Goal: Task Accomplishment & Management: Manage account settings

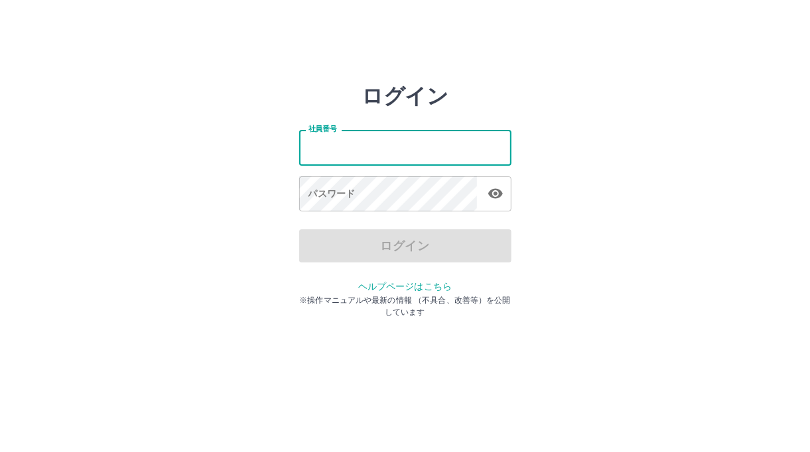
click at [415, 159] on input "社員番号" at bounding box center [405, 147] width 212 height 35
type input "*******"
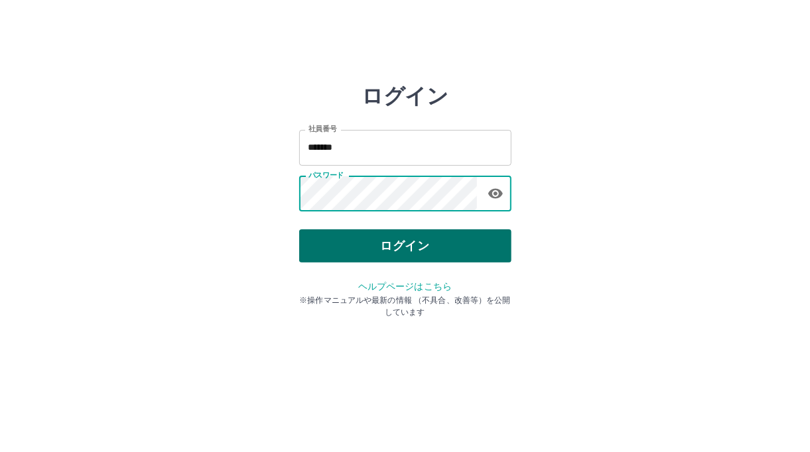
click at [406, 240] on button "ログイン" at bounding box center [405, 246] width 212 height 33
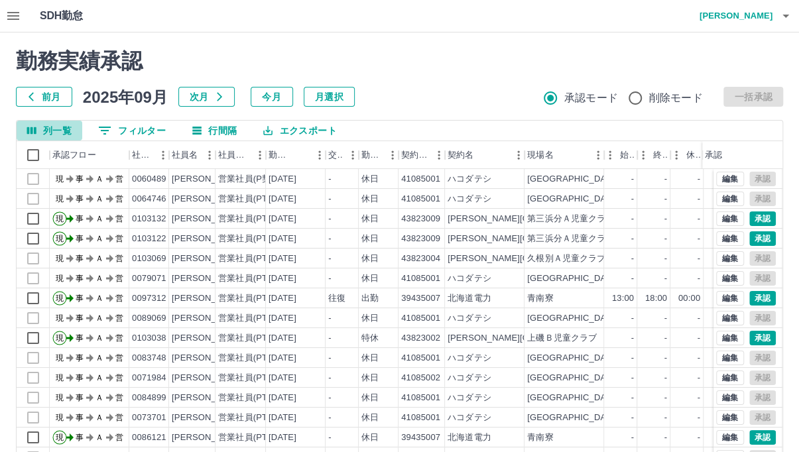
click at [31, 131] on icon "列選択" at bounding box center [31, 130] width 9 height 7
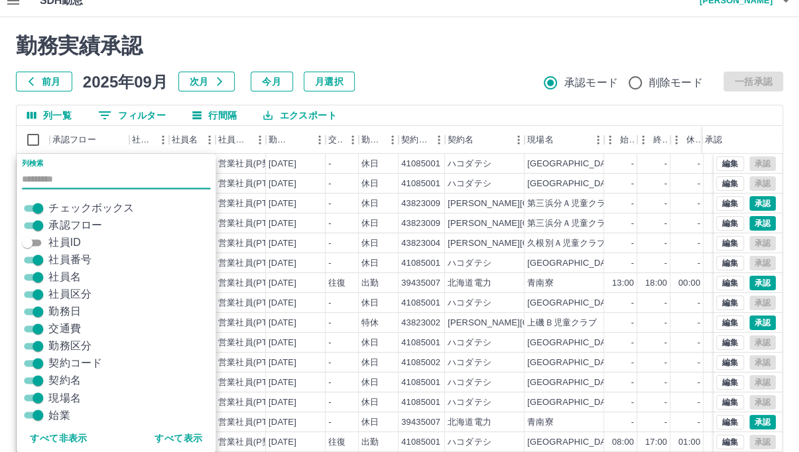
click at [27, 114] on icon "列選択" at bounding box center [31, 115] width 9 height 7
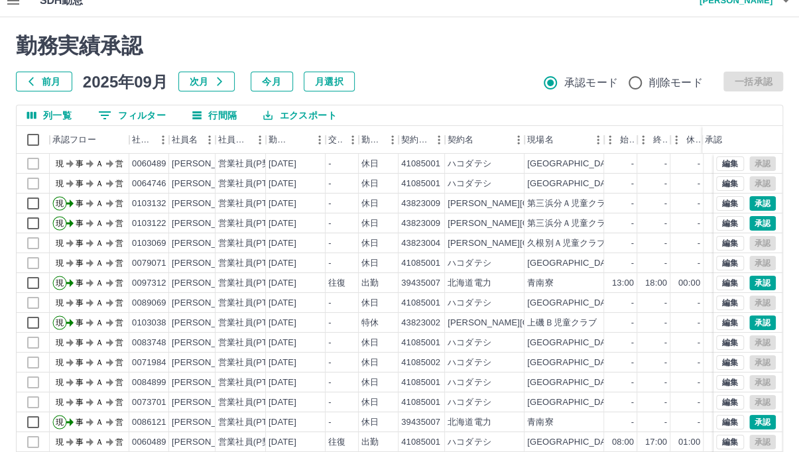
click at [149, 113] on button "0 フィルター" at bounding box center [132, 115] width 89 height 20
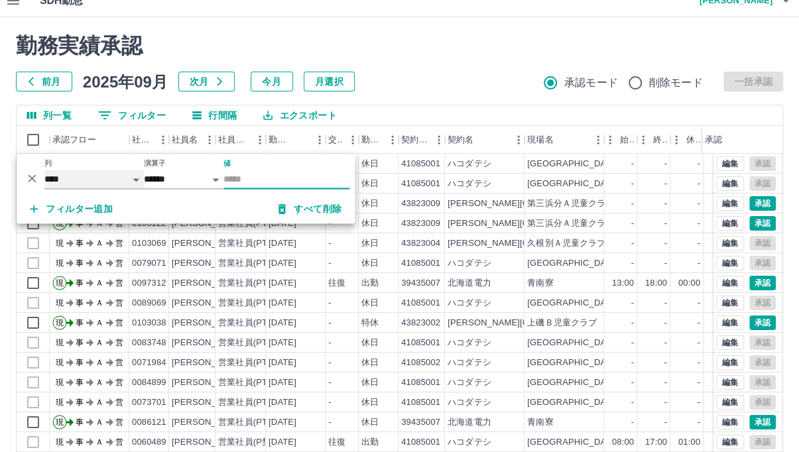
click at [141, 180] on select "**** *** **** *** *** **** ***** *** *** ** ** ** **** **** **** ** ** *** ****…" at bounding box center [94, 179] width 100 height 19
click at [45, 170] on select "**** *** **** *** *** **** ***** *** *** ** ** ** **** **** **** ** ** *** ****…" at bounding box center [94, 179] width 100 height 19
select select "**********"
select select "*****"
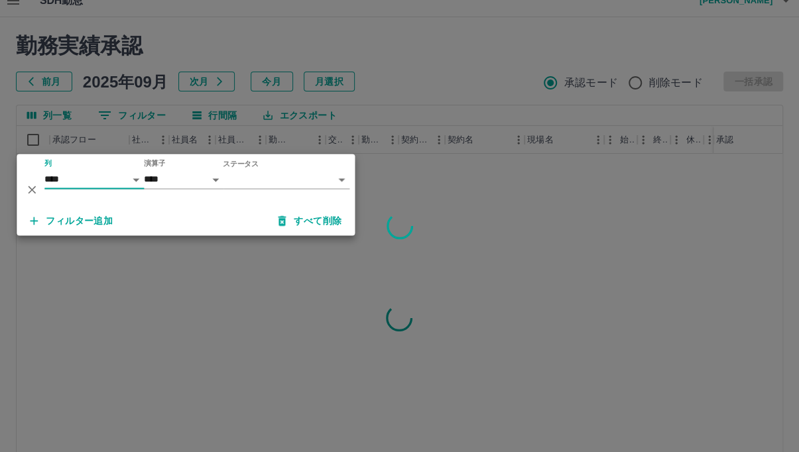
click at [346, 179] on body "SDH勤怠 [PERSON_NAME] 勤務実績承認 前月 [DATE] 次月 今月 月選択 承認モード 削除モード 一括承認 列一覧 0 フィルター 行間隔…" at bounding box center [399, 265] width 799 height 561
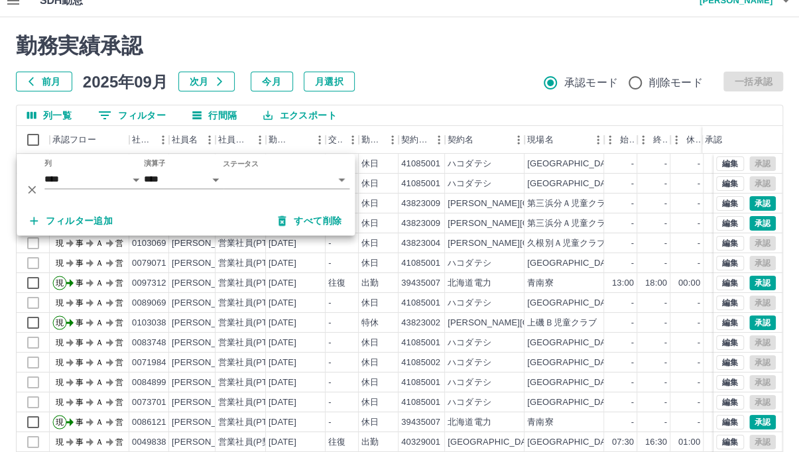
click at [341, 180] on body "SDH勤怠 [PERSON_NAME] 勤務実績承認 前月 [DATE] 次月 今月 月選択 承認モード 削除モード 一括承認 列一覧 0 フィルター 行間隔…" at bounding box center [399, 265] width 799 height 561
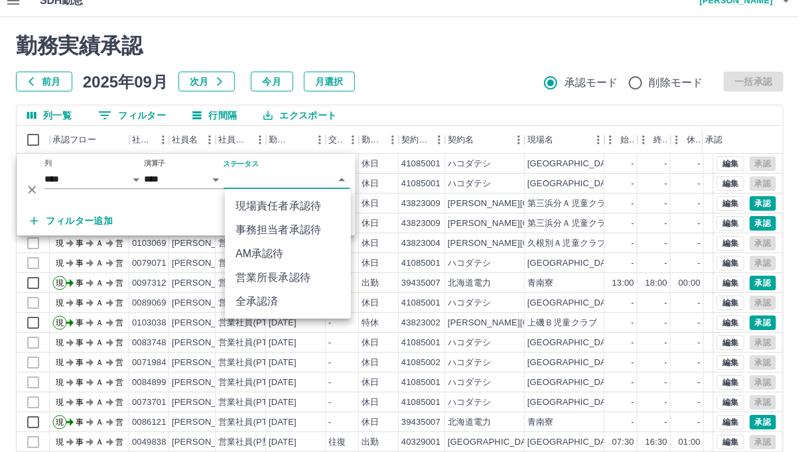
click at [275, 228] on li "事務担当者承認待" at bounding box center [288, 230] width 126 height 24
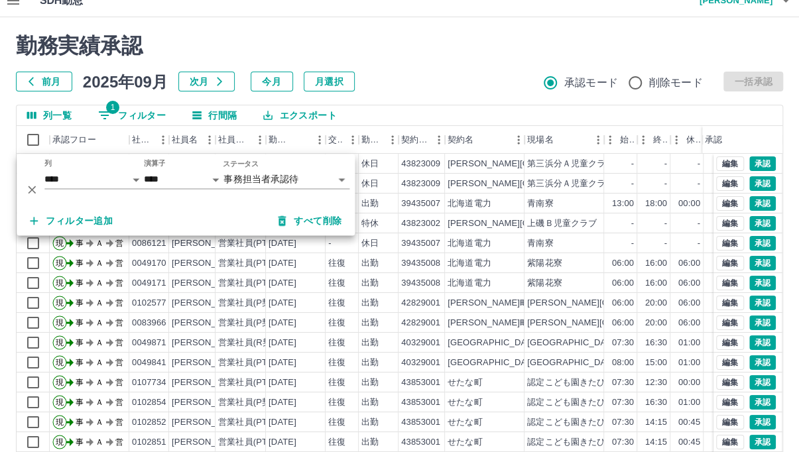
click at [434, 65] on div "勤務実績承認 前月 2025年09月 次月 今月 月選択 承認モード 削除モード 一括承認" at bounding box center [400, 62] width 768 height 58
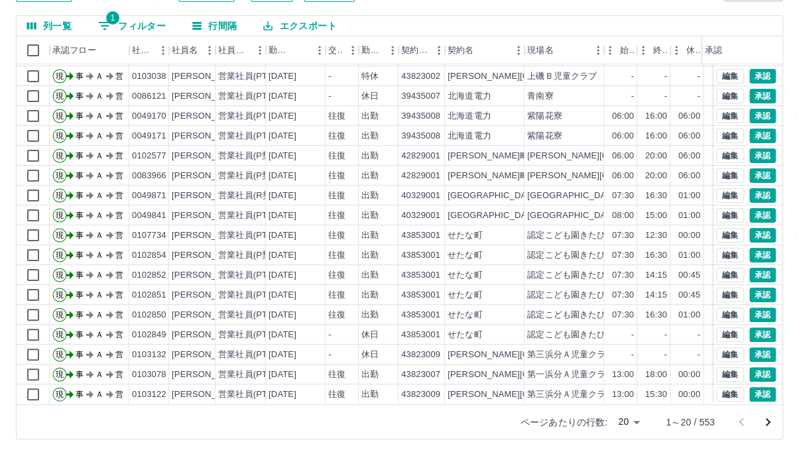
scroll to position [108, 0]
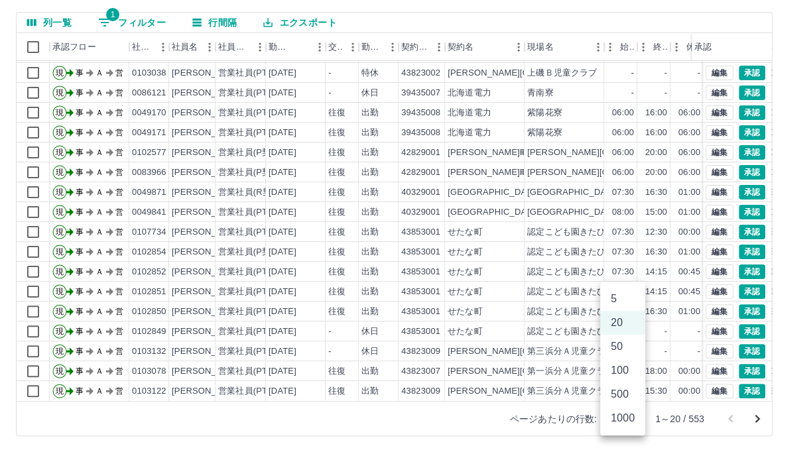
click at [633, 420] on body "SDH勤怠 [PERSON_NAME] 勤務実績承認 前月 [DATE] 次月 今月 月選択 承認モード 削除モード 一括承認 列一覧 1 フィルター 行間隔…" at bounding box center [399, 172] width 799 height 561
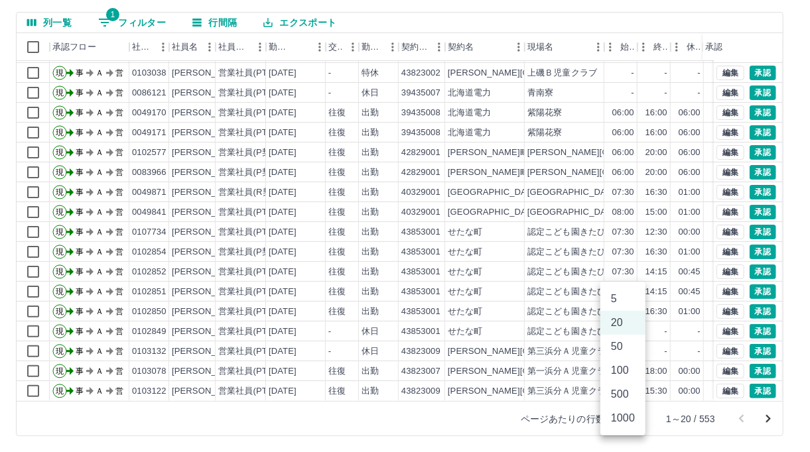
click at [628, 378] on li "100" at bounding box center [622, 371] width 45 height 24
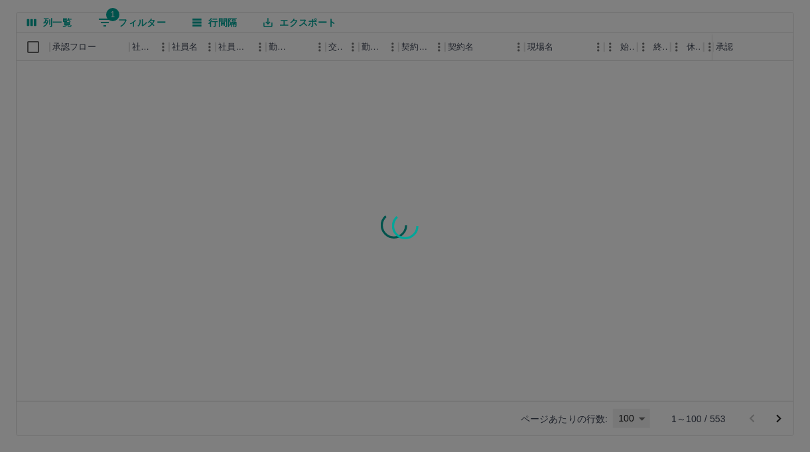
type input "***"
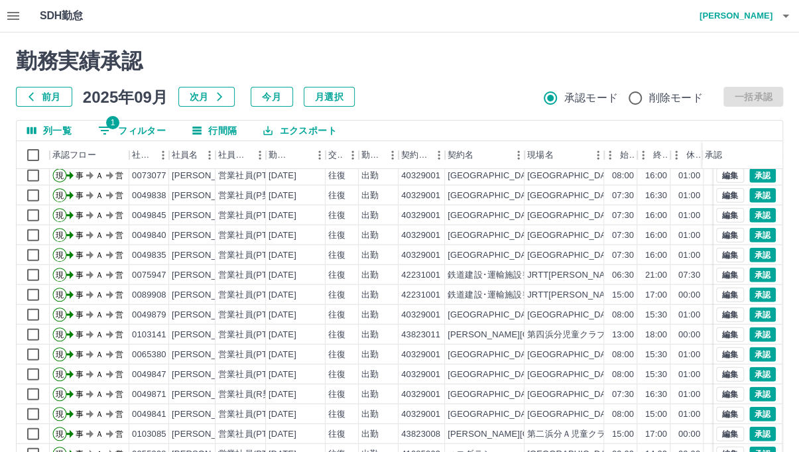
scroll to position [1490, 0]
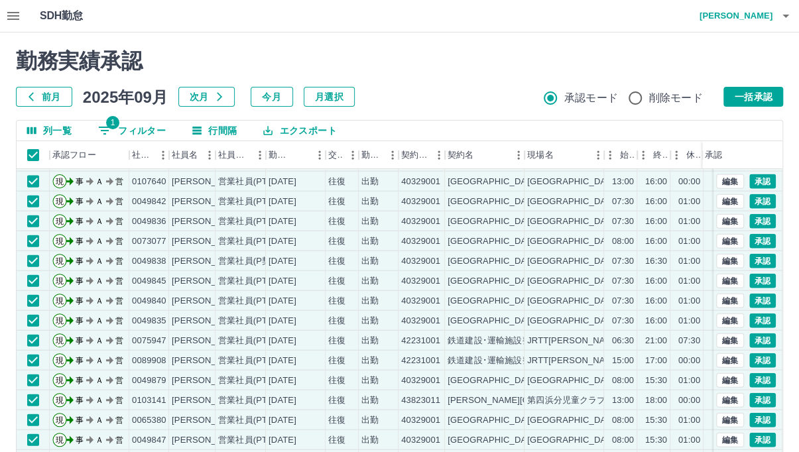
click at [758, 85] on div "勤務実績承認 前月 2025年09月 次月 今月 月選択 承認モード 削除モード 一括承認" at bounding box center [400, 77] width 768 height 58
click at [753, 94] on button "一括承認" at bounding box center [754, 97] width 60 height 20
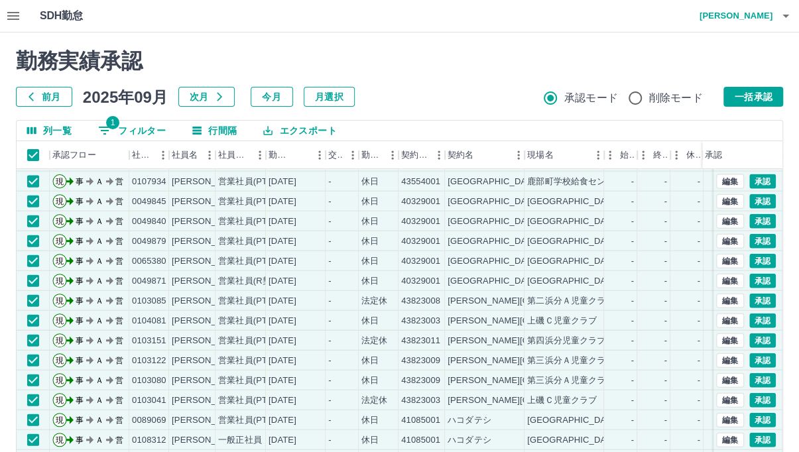
click at [565, 101] on span "承認モード" at bounding box center [592, 98] width 54 height 16
click at [753, 94] on button "一括承認" at bounding box center [754, 97] width 60 height 20
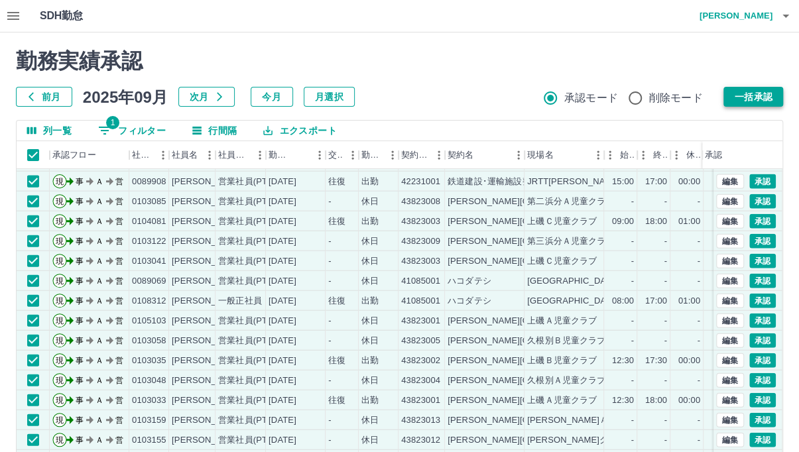
click at [766, 94] on button "一括承認" at bounding box center [754, 97] width 60 height 20
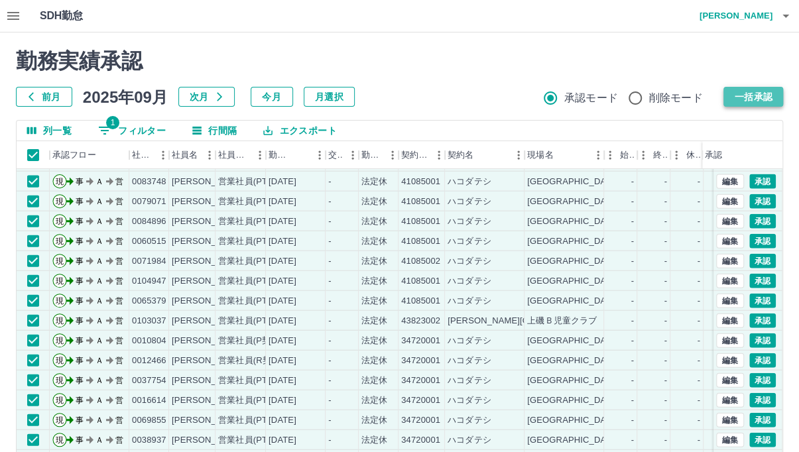
click at [754, 92] on button "一括承認" at bounding box center [754, 97] width 60 height 20
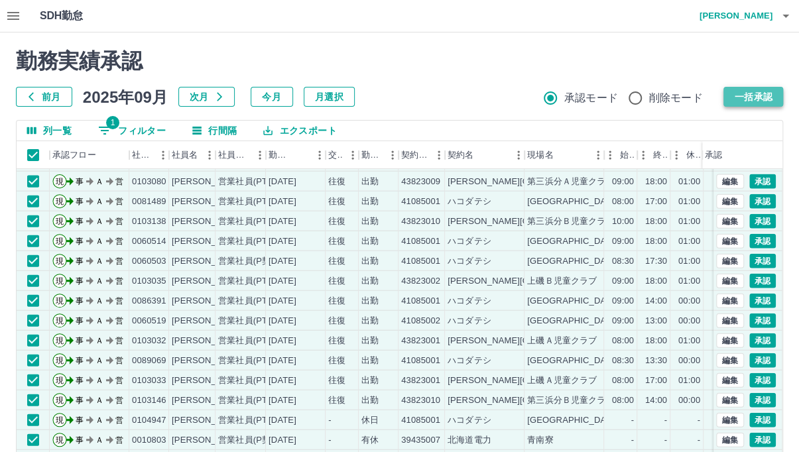
click at [762, 102] on button "一括承認" at bounding box center [754, 97] width 60 height 20
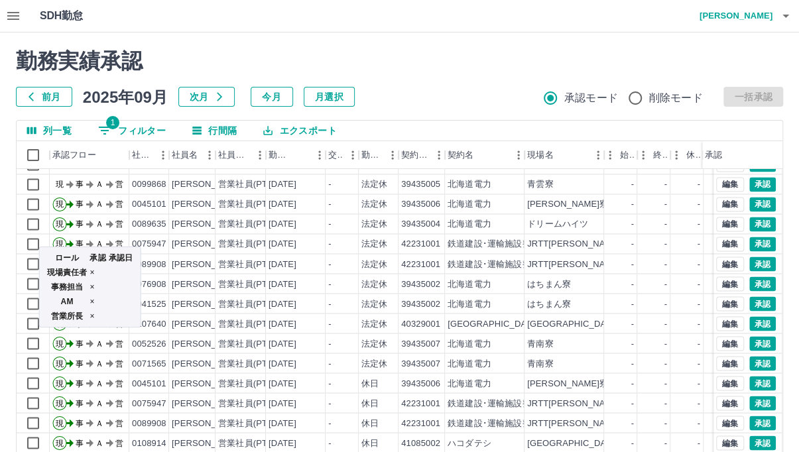
scroll to position [1065, 0]
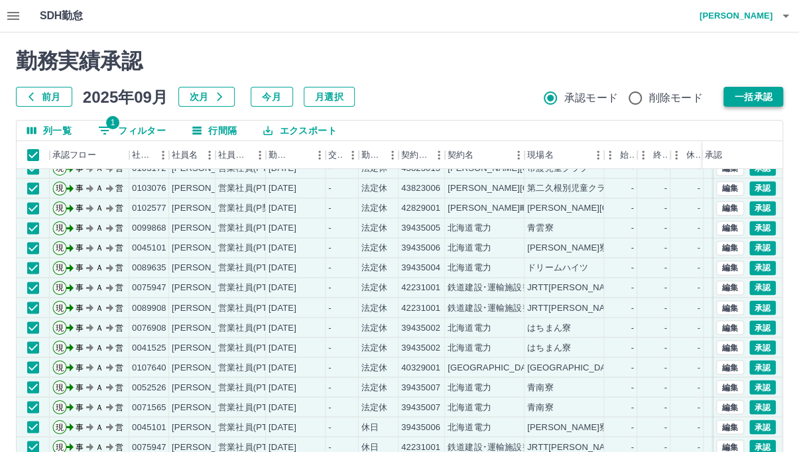
click at [753, 101] on button "一括承認" at bounding box center [754, 97] width 60 height 20
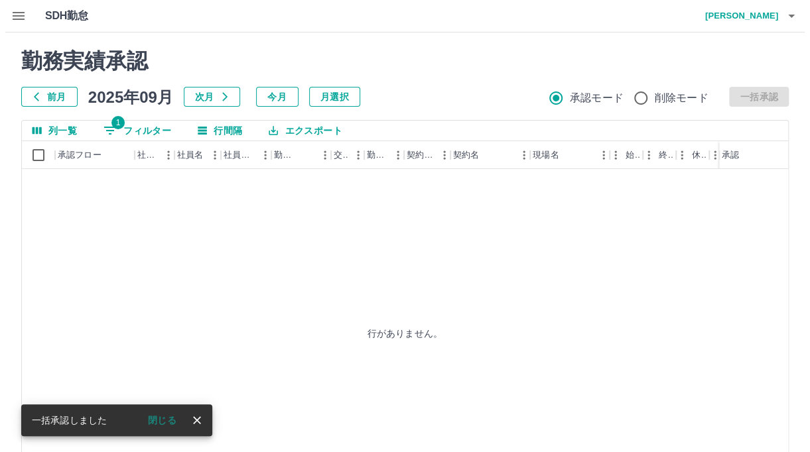
scroll to position [0, 0]
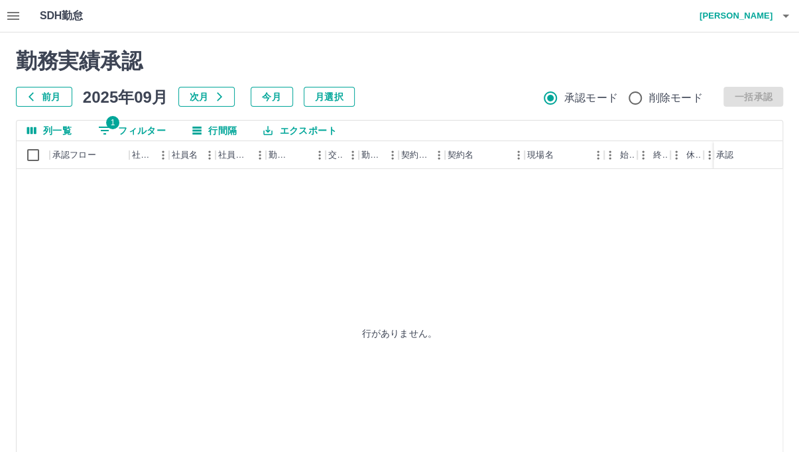
click at [790, 18] on icon "button" at bounding box center [786, 16] width 16 height 16
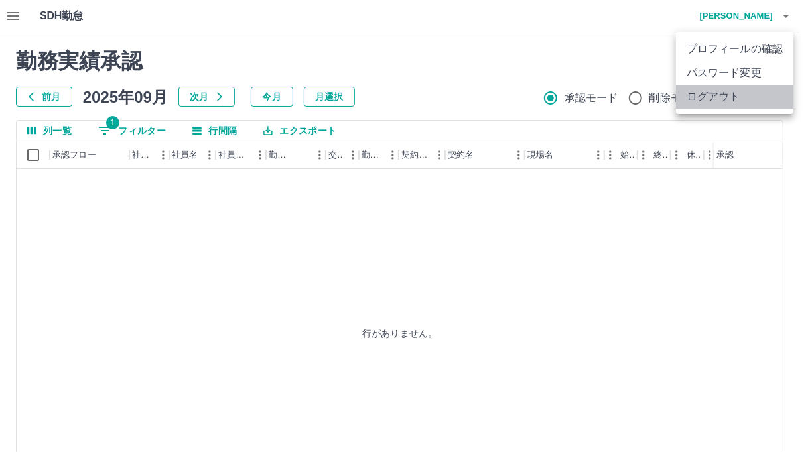
click at [713, 100] on li "ログアウト" at bounding box center [734, 97] width 117 height 24
